Goal: Transaction & Acquisition: Purchase product/service

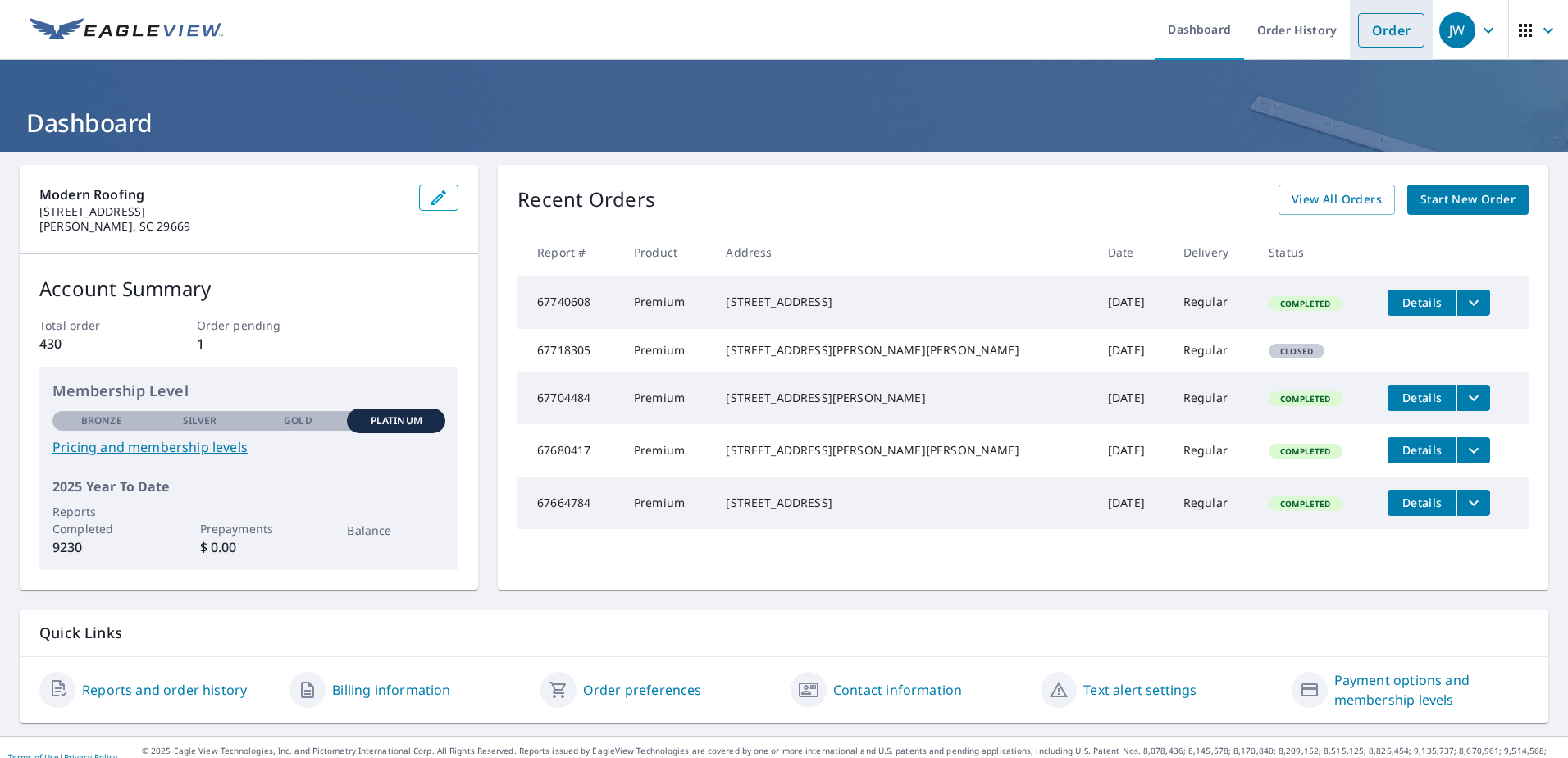
click at [1380, 27] on link "Order" at bounding box center [1392, 30] width 67 height 34
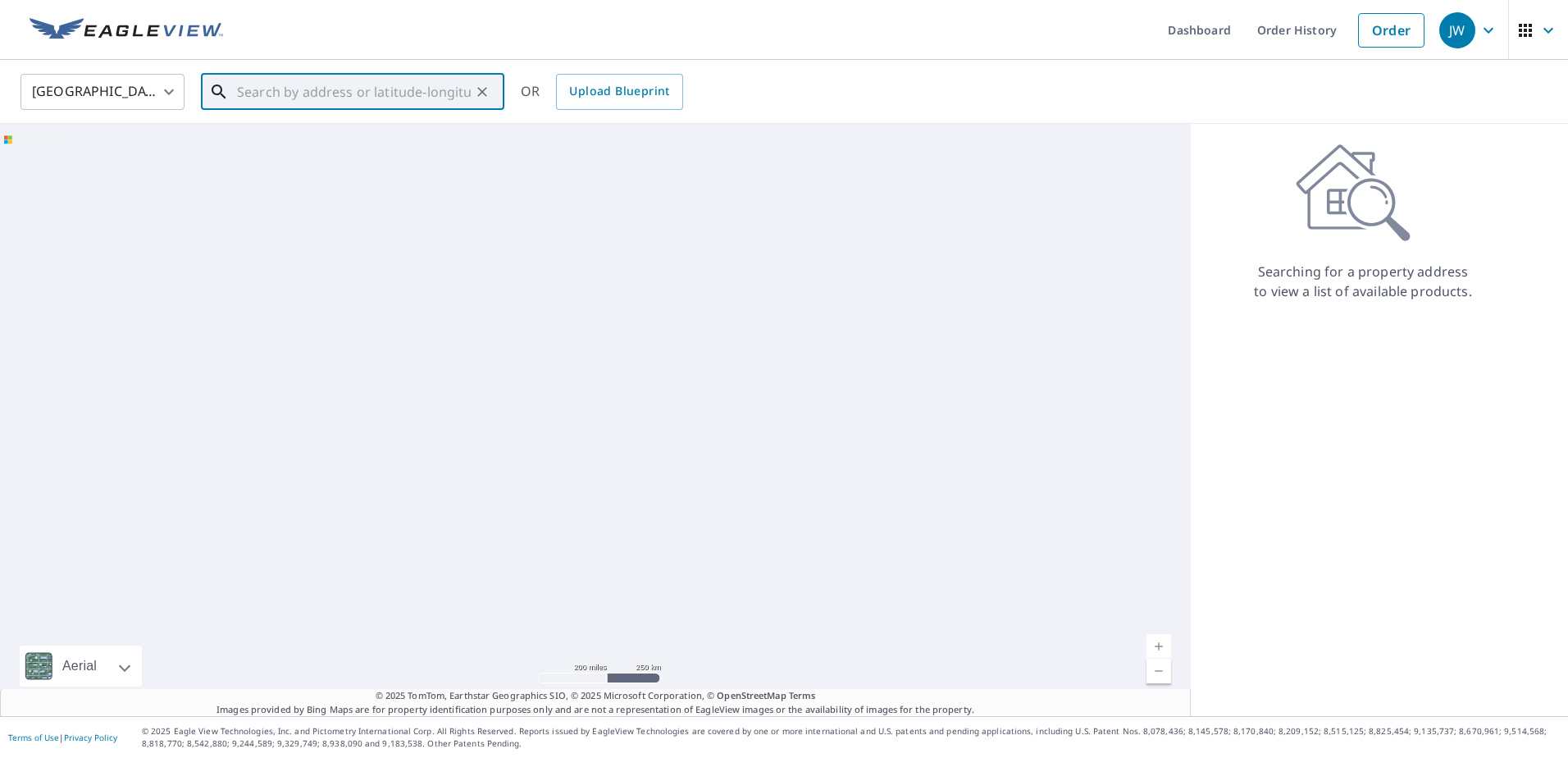
click at [312, 87] on input "text" at bounding box center [354, 92] width 234 height 46
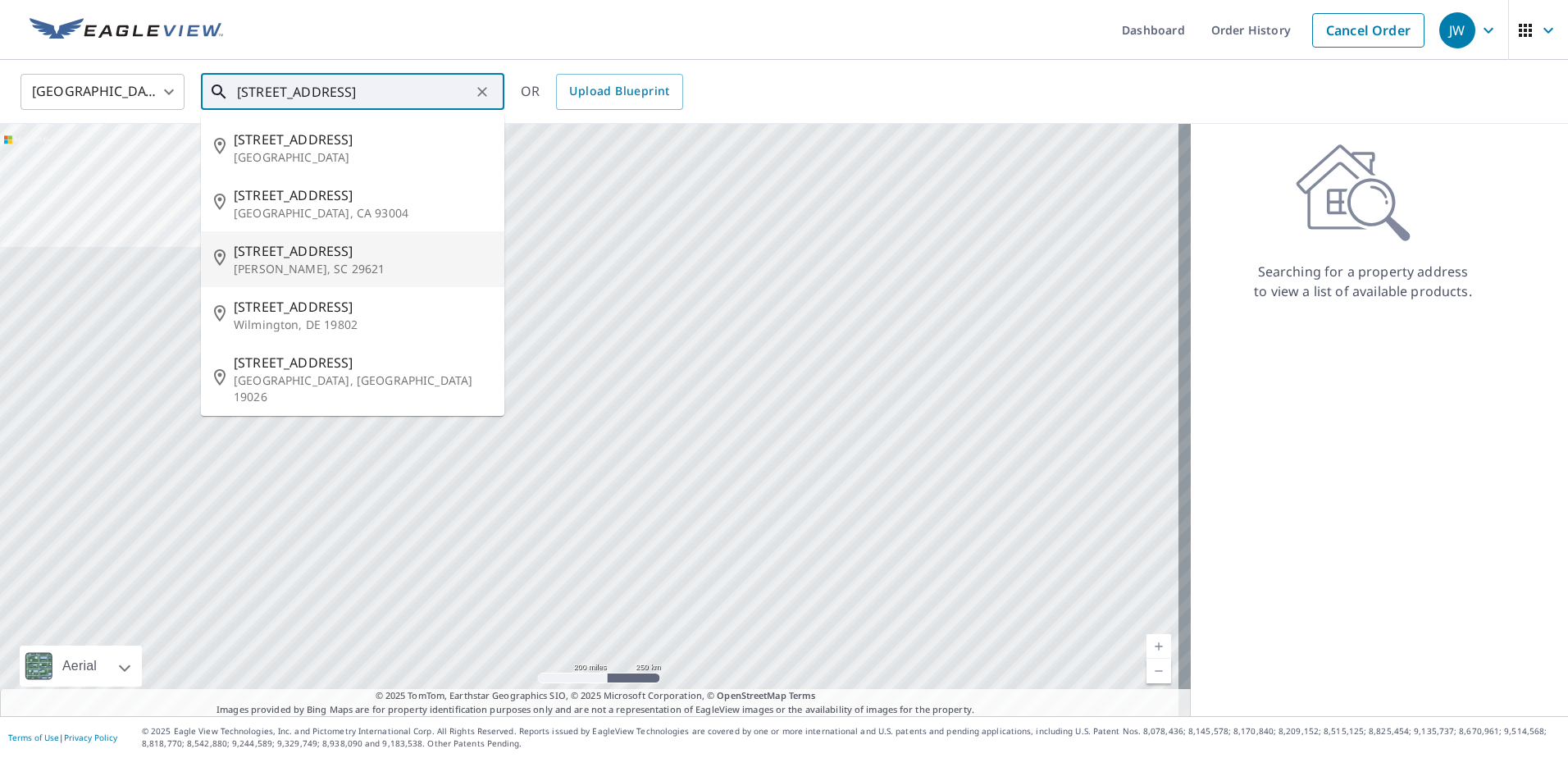
click at [312, 263] on p "[PERSON_NAME], SC 29621" at bounding box center [362, 269] width 258 height 17
type input "[STREET_ADDRESS]"
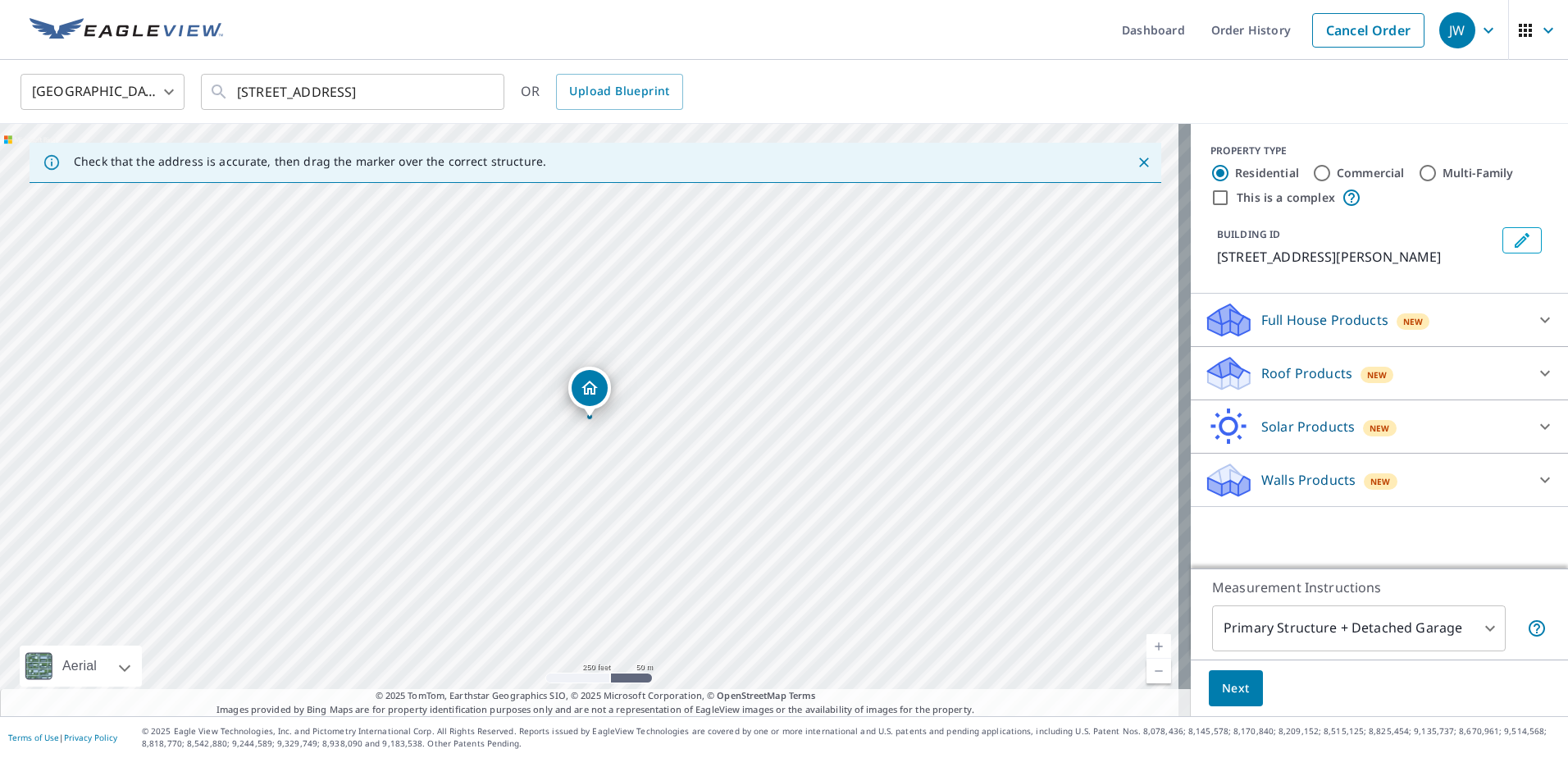
click at [1262, 379] on p "Roof Products" at bounding box center [1307, 374] width 91 height 20
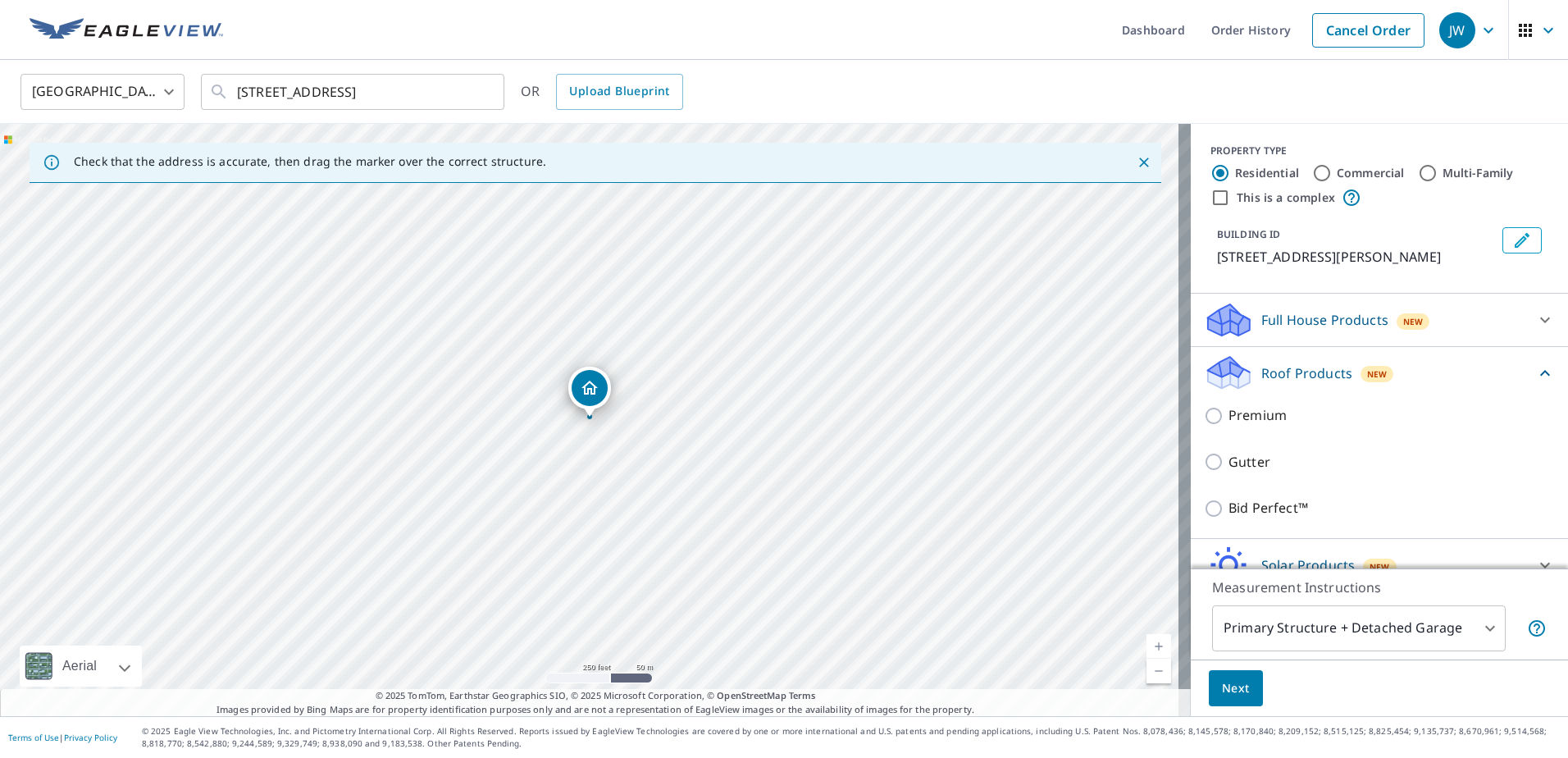
click at [1207, 425] on div "Premium" at bounding box center [1380, 415] width 351 height 47
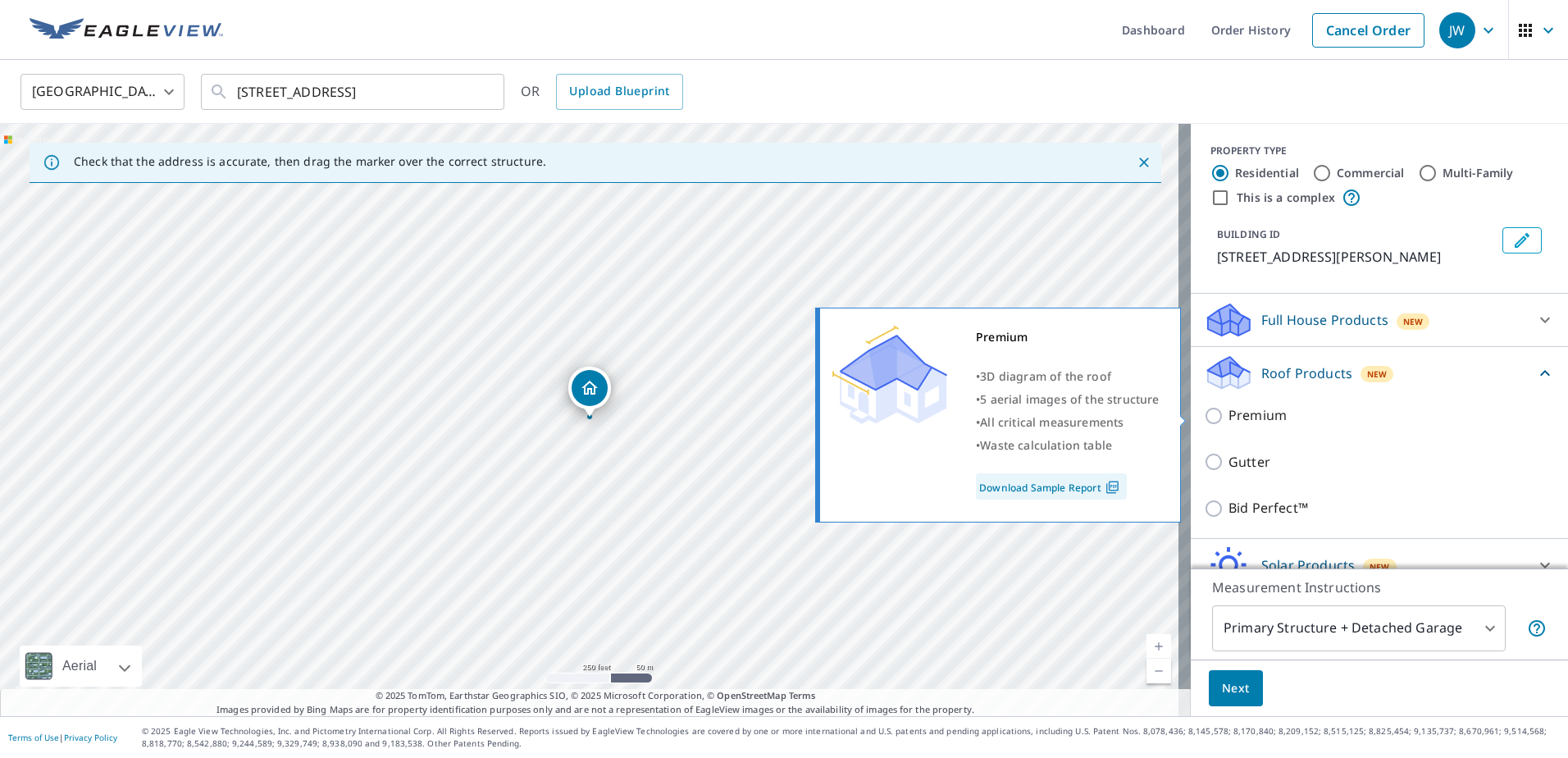
click at [1205, 416] on input "Premium" at bounding box center [1217, 416] width 25 height 20
checkbox input "true"
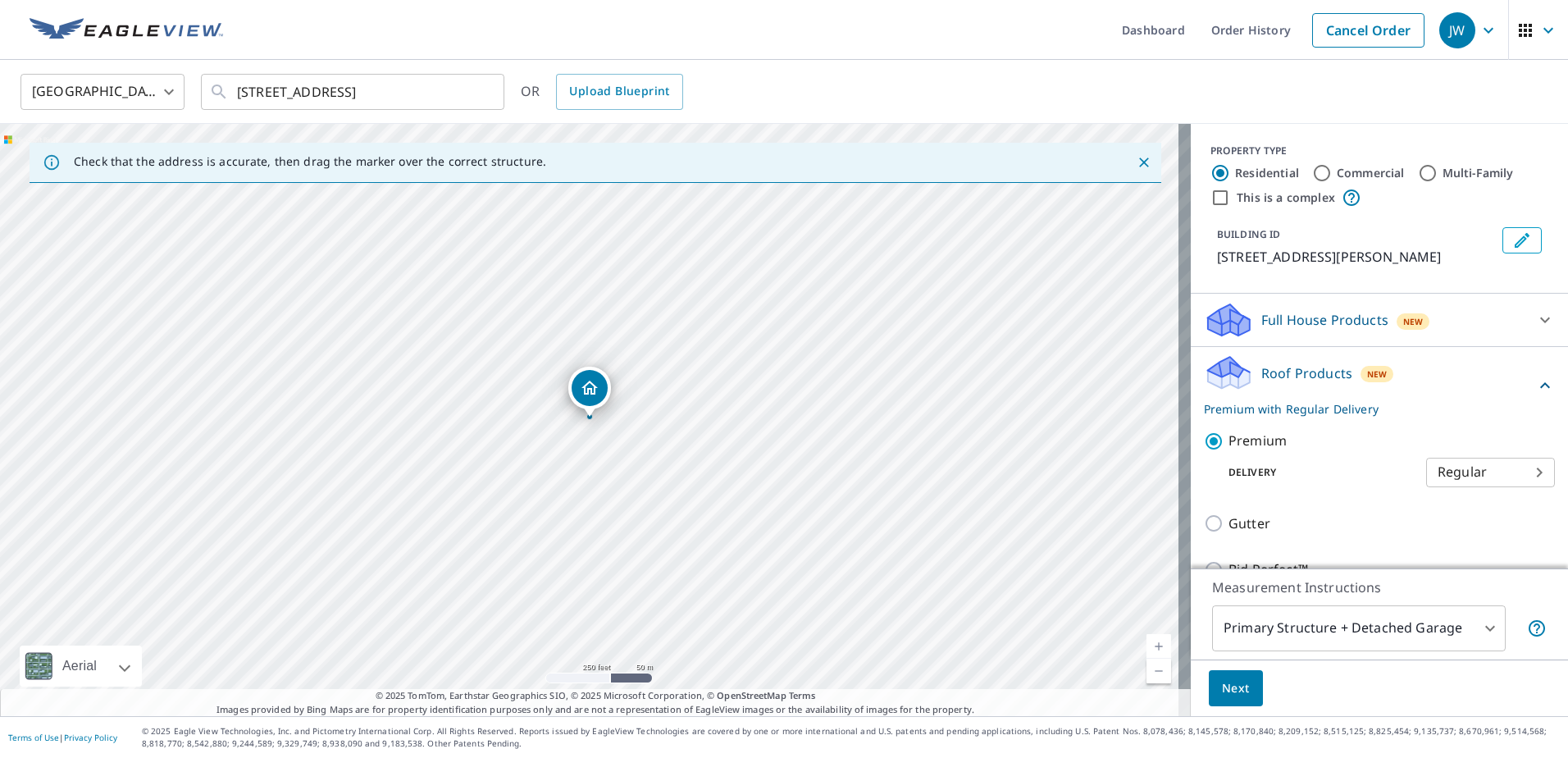
click at [1222, 685] on span "Next" at bounding box center [1235, 688] width 28 height 21
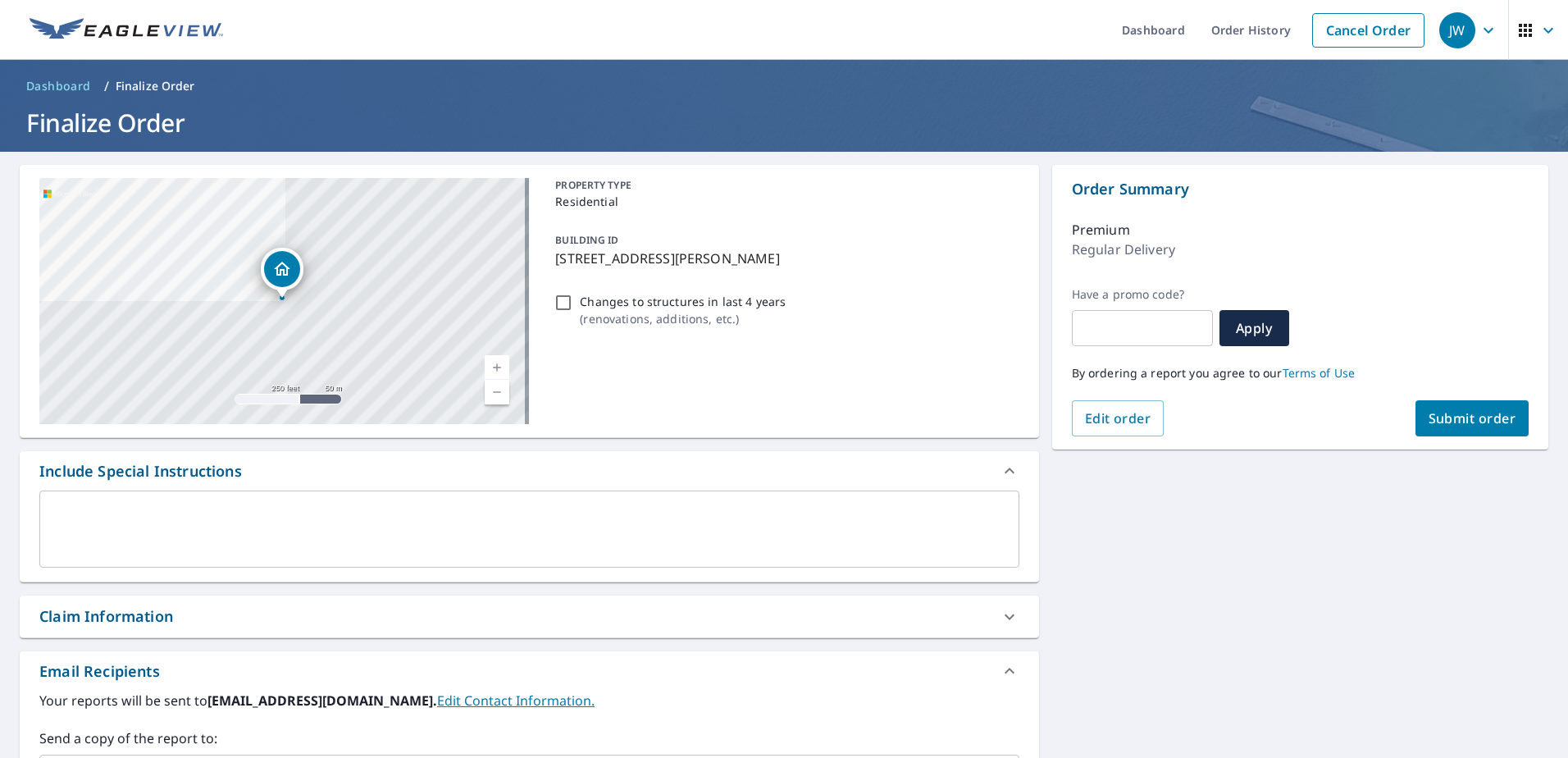
click at [1450, 401] on button "Submit order" at bounding box center [1472, 418] width 114 height 36
